Goal: Task Accomplishment & Management: Use online tool/utility

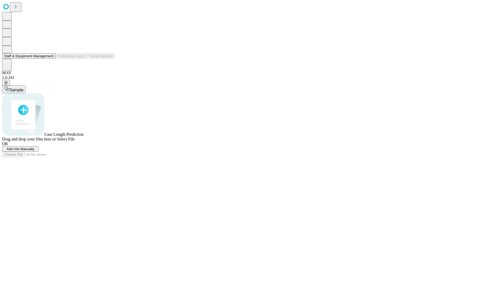
click at [50, 59] on button "Staff & Equipment Management" at bounding box center [29, 55] width 54 height 5
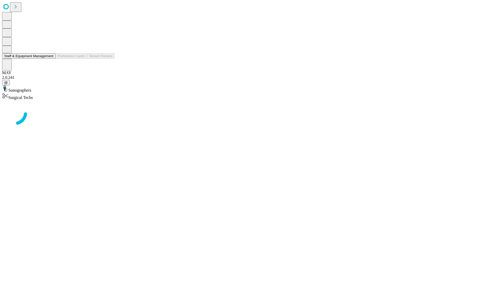
click at [50, 59] on button "Staff & Equipment Management" at bounding box center [29, 55] width 54 height 5
